Goal: Task Accomplishment & Management: Use online tool/utility

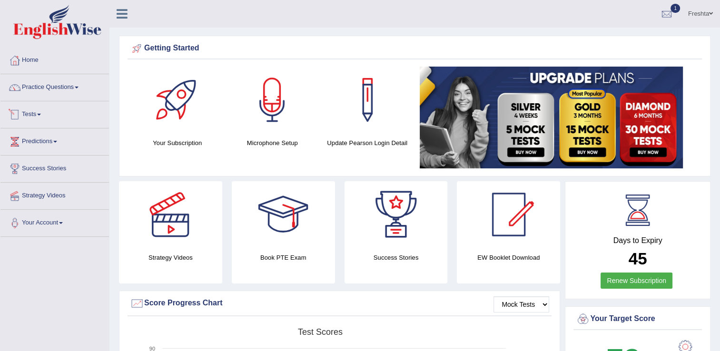
click at [38, 116] on link "Tests" at bounding box center [54, 113] width 108 height 24
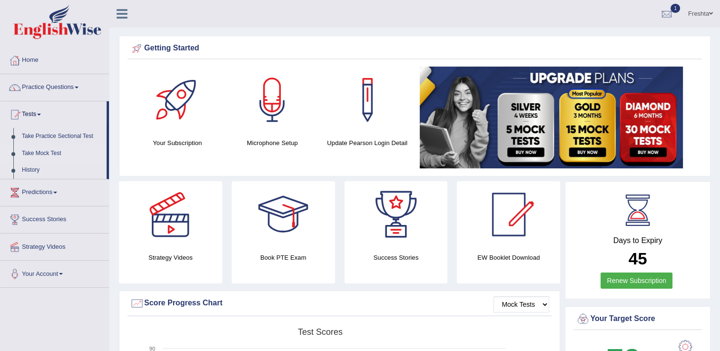
click at [41, 150] on link "Take Mock Test" at bounding box center [62, 153] width 89 height 17
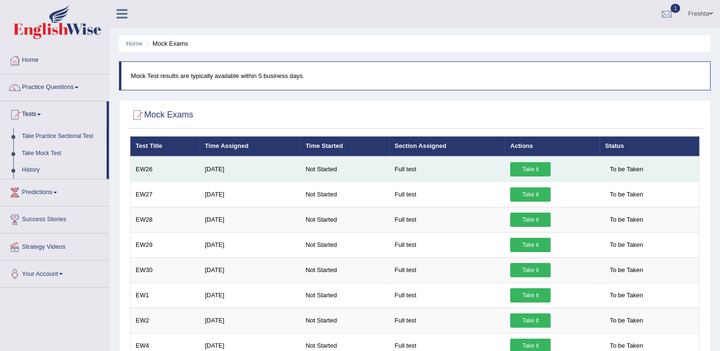
click at [529, 170] on link "Take it" at bounding box center [530, 169] width 40 height 14
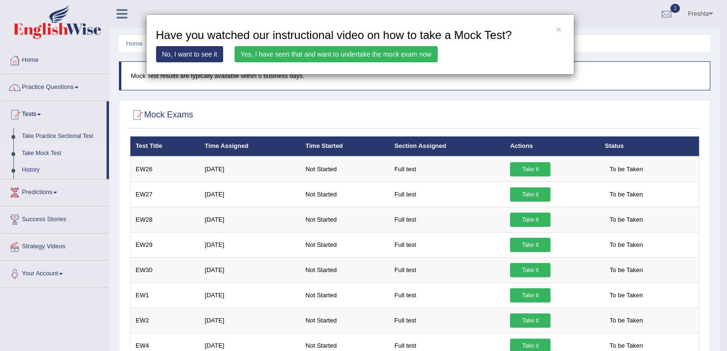
click at [280, 53] on link "Yes, I have seen that and want to undertake the mock exam now" at bounding box center [336, 54] width 203 height 16
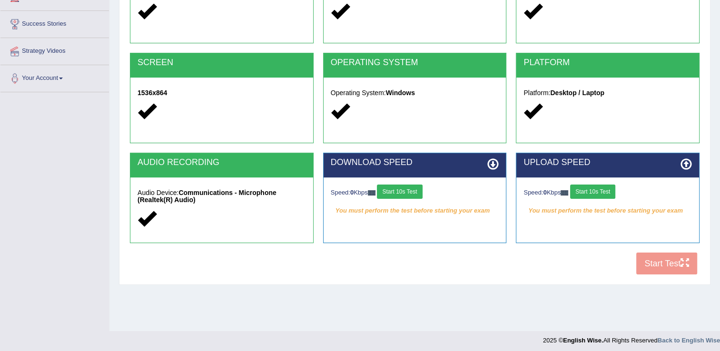
scroll to position [148, 0]
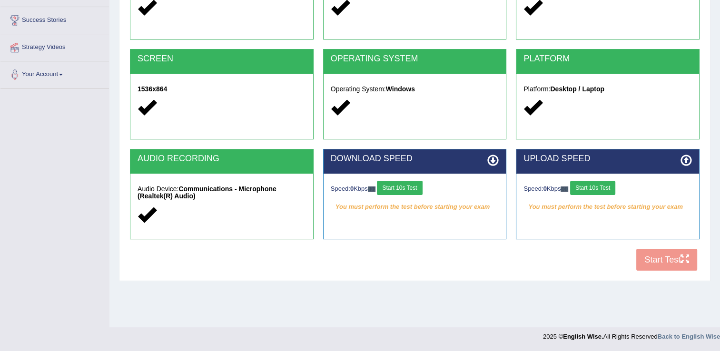
click at [588, 185] on button "Start 10s Test" at bounding box center [592, 188] width 45 height 14
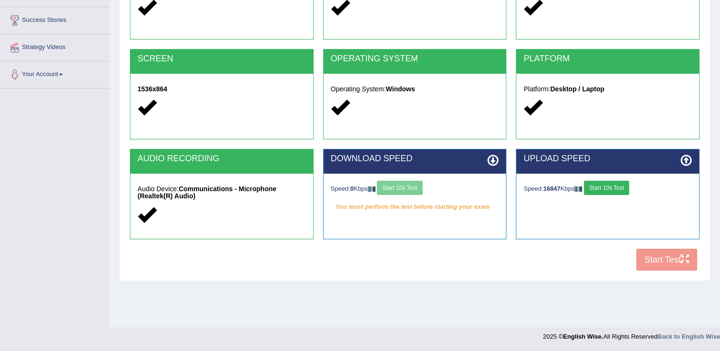
click at [411, 190] on div "Speed: 0 Kbps Start 10s Test" at bounding box center [415, 189] width 168 height 17
click at [495, 157] on icon at bounding box center [492, 160] width 11 height 11
click at [686, 155] on icon at bounding box center [685, 160] width 11 height 11
click at [688, 160] on icon at bounding box center [685, 160] width 11 height 11
click at [497, 162] on icon at bounding box center [492, 160] width 11 height 11
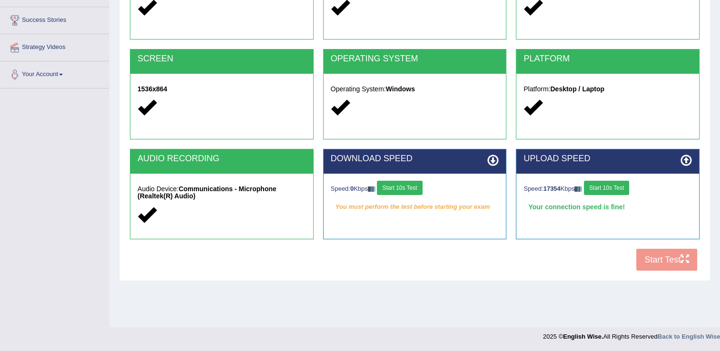
click at [645, 246] on div "UPLOAD SPEED Speed: 17354 Kbps Start 10s Test Your connection speed is fine!" at bounding box center [607, 199] width 193 height 100
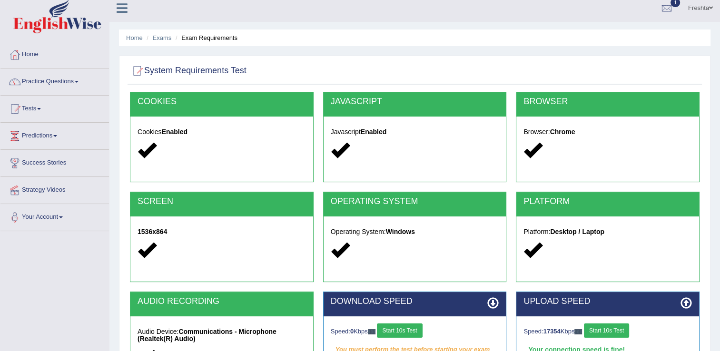
scroll to position [0, 0]
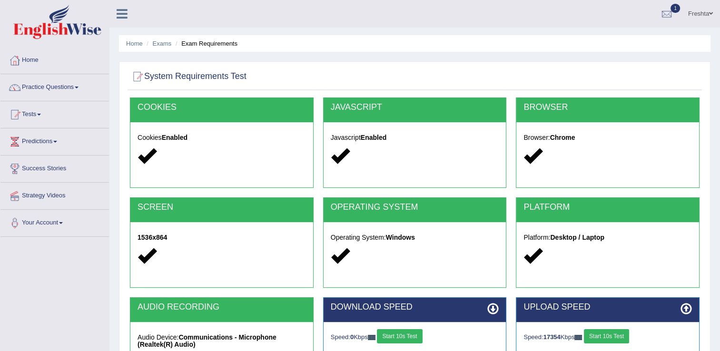
click at [172, 136] on strong "Enabled" at bounding box center [175, 138] width 26 height 8
click at [329, 151] on div "Javascript Enabled" at bounding box center [415, 148] width 183 height 52
click at [344, 100] on div "JAVASCRIPT" at bounding box center [415, 110] width 183 height 24
drag, startPoint x: 540, startPoint y: 117, endPoint x: 548, endPoint y: 118, distance: 8.7
click at [548, 118] on div "BROWSER" at bounding box center [607, 110] width 183 height 24
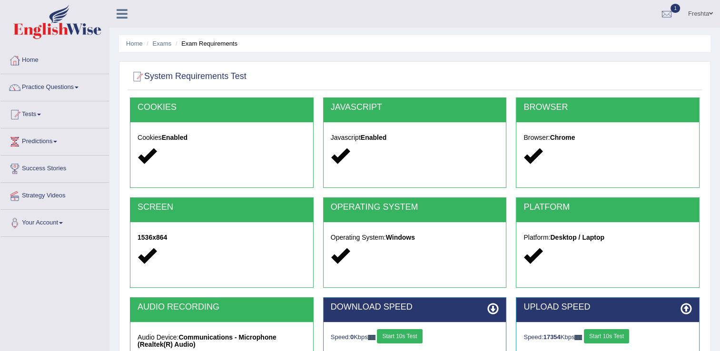
drag, startPoint x: 548, startPoint y: 118, endPoint x: 527, endPoint y: 128, distance: 23.6
click at [527, 128] on div "Browser: Chrome" at bounding box center [607, 148] width 183 height 52
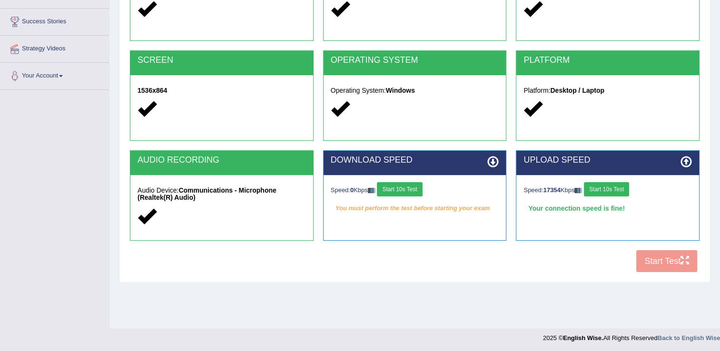
scroll to position [148, 0]
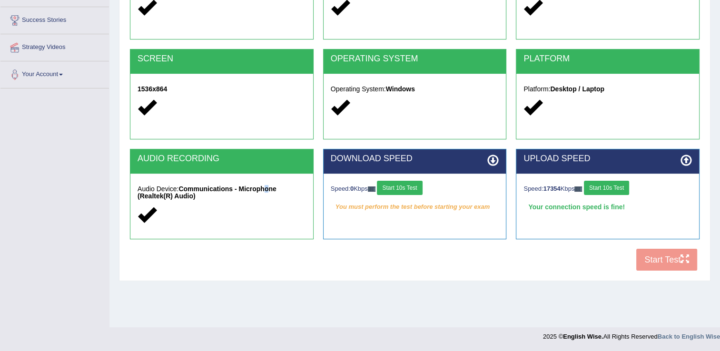
click at [261, 178] on div "Audio Device: Communications - Microphone (Realtek(R) Audio)" at bounding box center [221, 203] width 183 height 59
drag, startPoint x: 261, startPoint y: 178, endPoint x: 275, endPoint y: 201, distance: 26.9
click at [275, 201] on div "Audio Device: Communications - Microphone (Realtek(R) Audio)" at bounding box center [221, 203] width 183 height 59
click at [686, 258] on div "COOKIES Cookies Enabled JAVASCRIPT Javascript Enabled BROWSER Browser: Chrome S…" at bounding box center [415, 112] width 574 height 327
click at [681, 260] on div "COOKIES Cookies Enabled JAVASCRIPT Javascript Enabled BROWSER Browser: Chrome S…" at bounding box center [415, 112] width 574 height 327
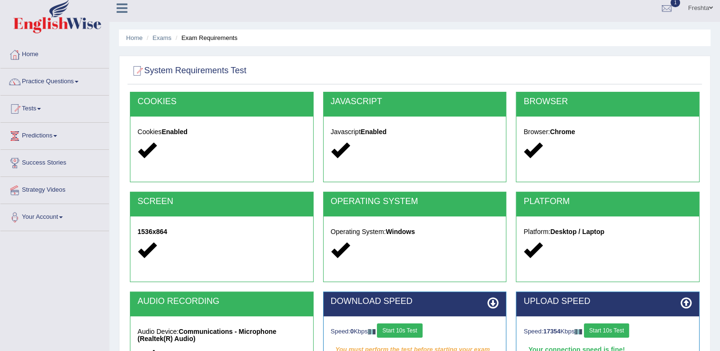
scroll to position [0, 0]
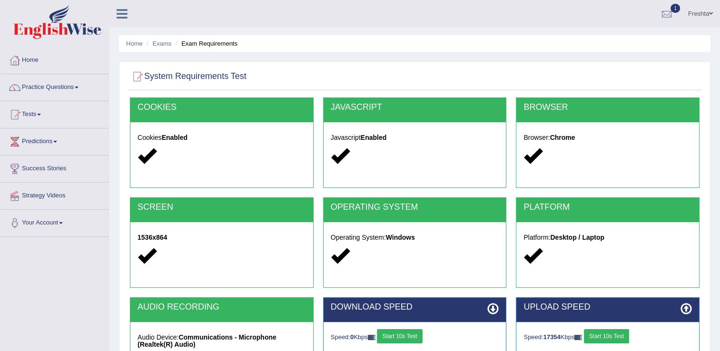
click at [179, 79] on h2 "System Requirements Test" at bounding box center [188, 76] width 117 height 14
click at [164, 46] on link "Exams" at bounding box center [162, 43] width 19 height 7
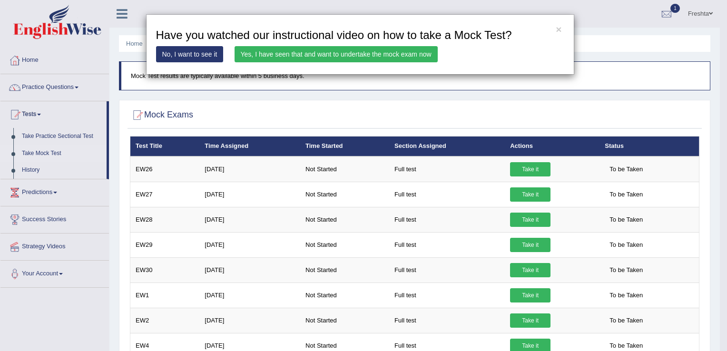
click at [367, 60] on link "Yes, I have seen that and want to undertake the mock exam now" at bounding box center [336, 54] width 203 height 16
click at [370, 57] on link "Yes, I have seen that and want to undertake the mock exam now" at bounding box center [336, 54] width 203 height 16
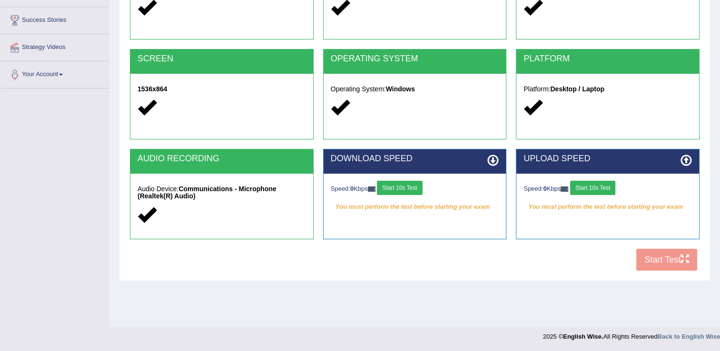
click at [396, 184] on button "Start 10s Test" at bounding box center [399, 188] width 45 height 14
click at [602, 186] on button "Start 10s Test" at bounding box center [592, 188] width 45 height 14
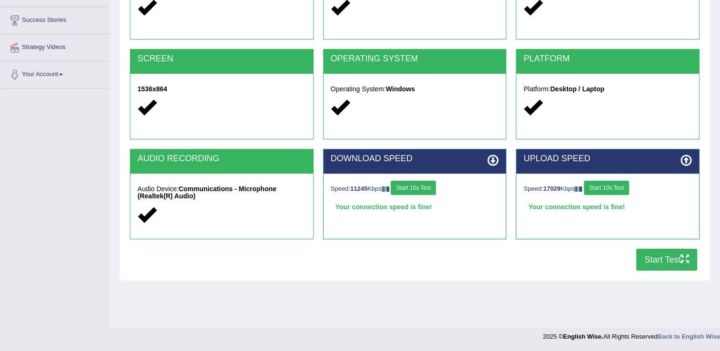
click at [418, 190] on button "Start 10s Test" at bounding box center [413, 188] width 45 height 14
click at [653, 256] on button "Start Test" at bounding box center [666, 260] width 61 height 22
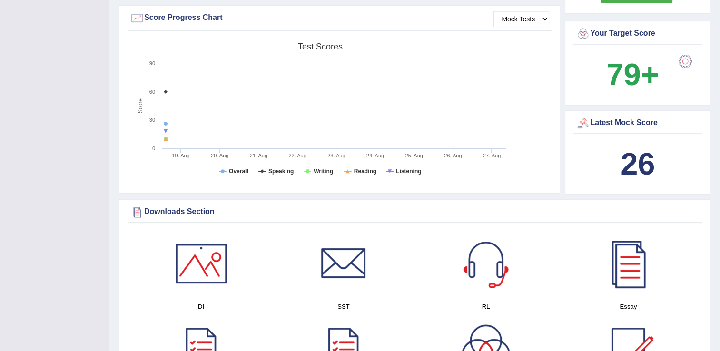
scroll to position [238, 0]
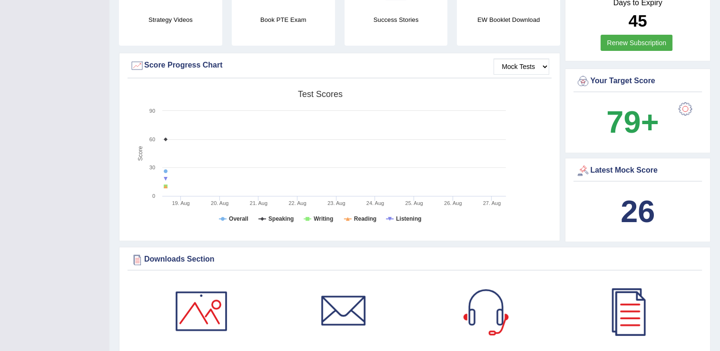
click at [638, 172] on div "Latest Mock Score" at bounding box center [638, 171] width 124 height 14
click at [641, 195] on b "26" at bounding box center [638, 211] width 34 height 35
click at [639, 170] on div "Latest Mock Score" at bounding box center [638, 171] width 124 height 14
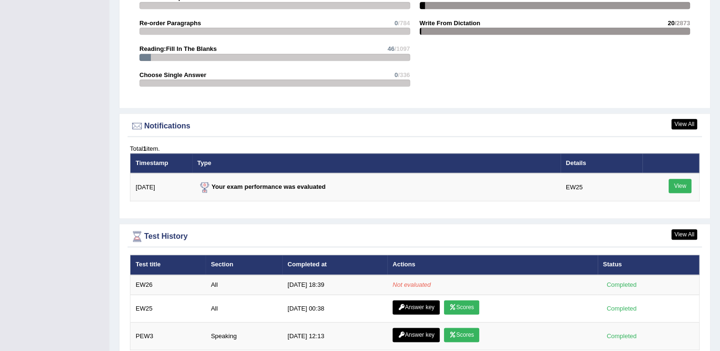
scroll to position [1093, 0]
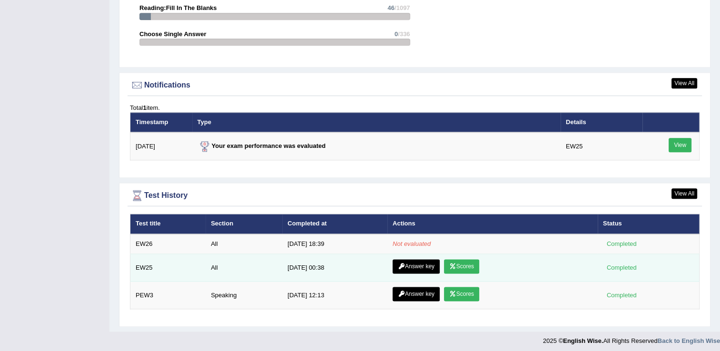
click at [458, 265] on link "Scores" at bounding box center [461, 266] width 35 height 14
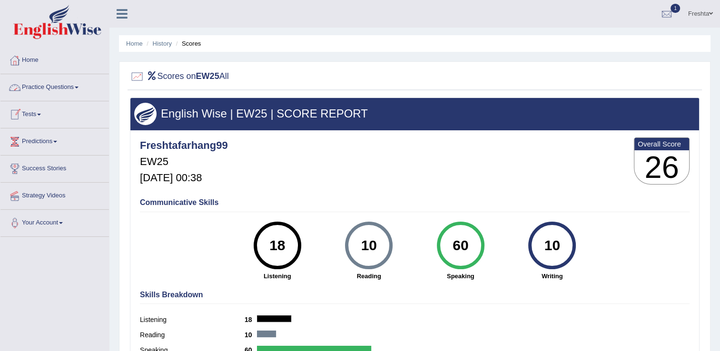
click at [30, 111] on link "Tests" at bounding box center [54, 113] width 108 height 24
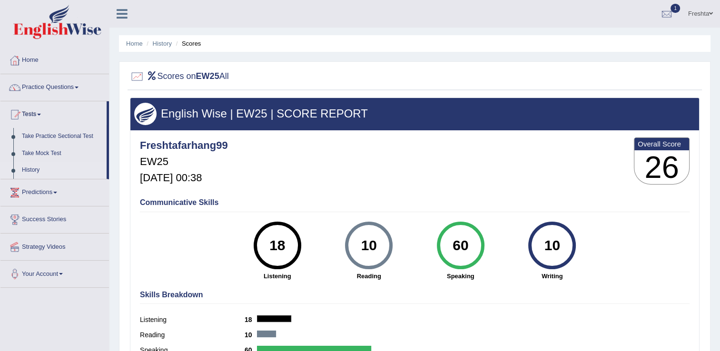
click at [20, 169] on link "History" at bounding box center [62, 170] width 89 height 17
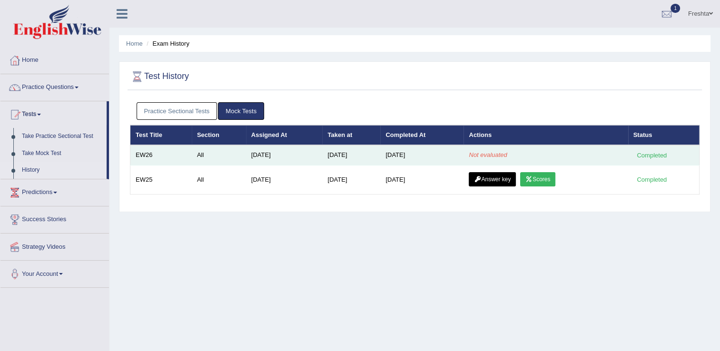
click at [324, 156] on td "[DATE]" at bounding box center [351, 155] width 58 height 20
click at [334, 149] on td "[DATE]" at bounding box center [351, 155] width 58 height 20
click at [614, 150] on td "Not evaluated" at bounding box center [545, 155] width 164 height 20
